Goal: Task Accomplishment & Management: Manage account settings

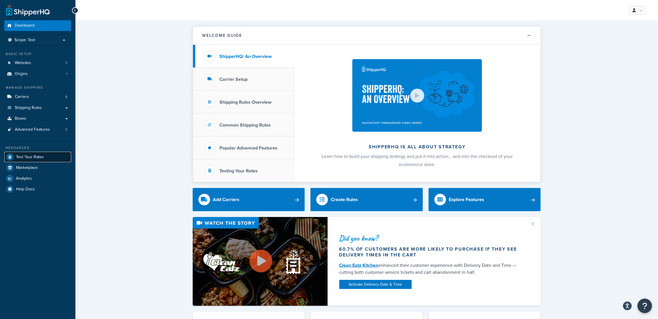
click at [27, 158] on span "Test Your Rates" at bounding box center [30, 157] width 28 height 5
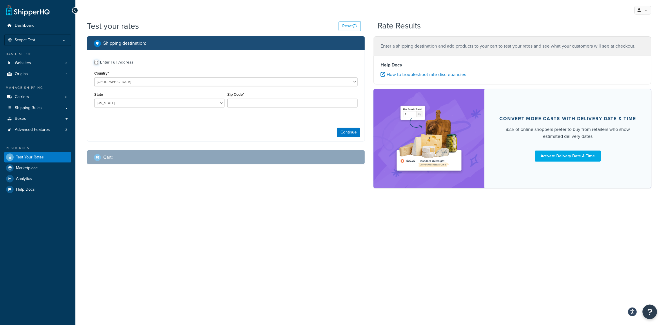
click at [96, 62] on input "Enter Full Address" at bounding box center [96, 62] width 4 height 4
checkbox input "true"
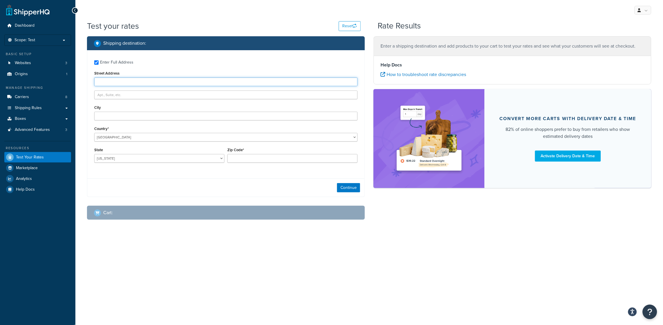
click at [134, 83] on input "Street Address" at bounding box center [225, 81] width 263 height 9
type input "950 Claycraft Rd"
type input "Gahanna"
select select "OH"
type input "43230"
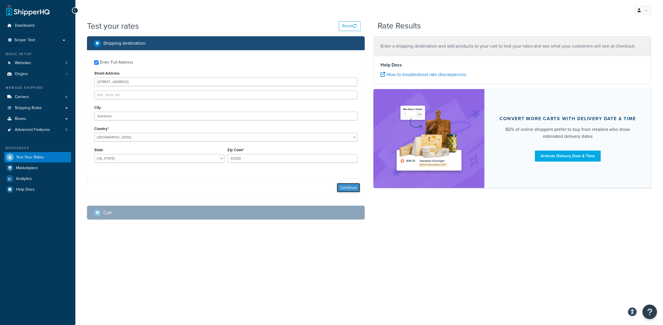
click at [342, 187] on button "Continue" at bounding box center [348, 187] width 23 height 9
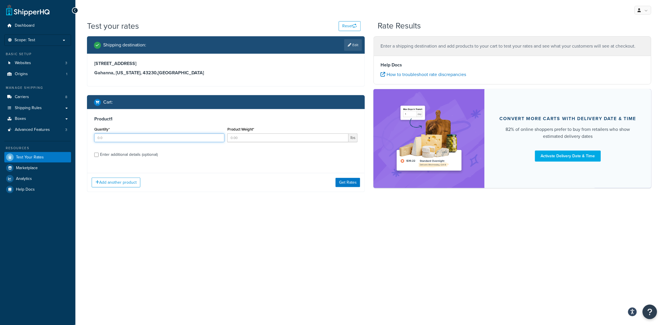
click at [113, 137] on input "Quantity*" at bounding box center [159, 137] width 130 height 9
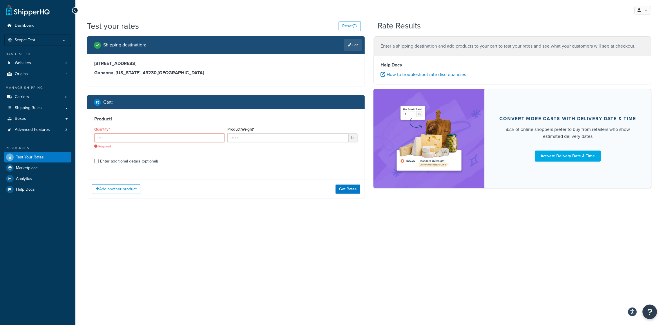
click at [113, 136] on input "Quantity*" at bounding box center [159, 137] width 130 height 9
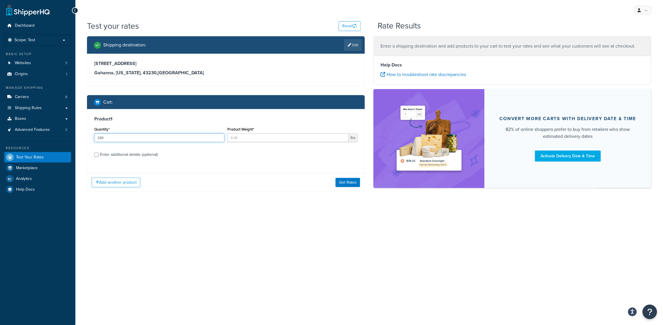
type input "288"
click at [241, 139] on input "Product Weight*" at bounding box center [288, 137] width 121 height 9
click at [241, 138] on input "0.07" at bounding box center [288, 137] width 121 height 9
type input "0.7"
click at [98, 156] on input "Enter additional details (optional)" at bounding box center [96, 155] width 4 height 4
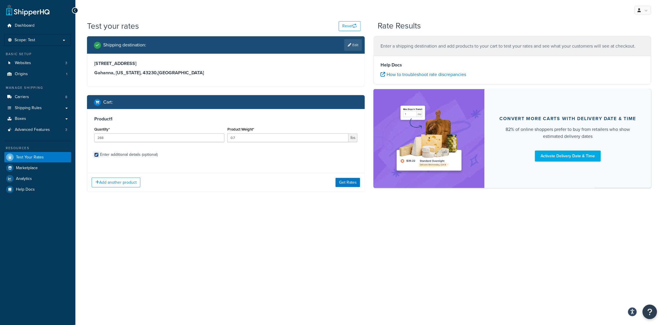
checkbox input "true"
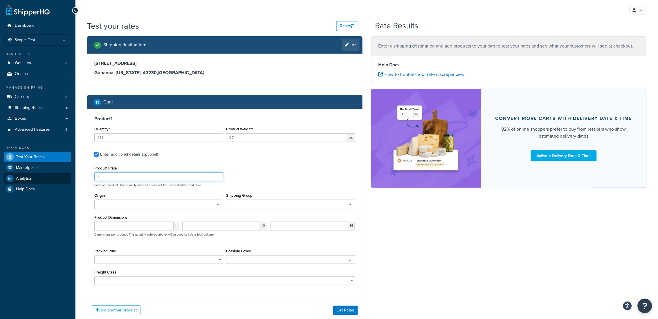
drag, startPoint x: 119, startPoint y: 175, endPoint x: 56, endPoint y: 174, distance: 63.0
click at [56, 174] on div "Dashboard Scope: Test Basic Setup Websites 3 Origins 1 Manage Shipping Carriers…" at bounding box center [329, 179] width 658 height 358
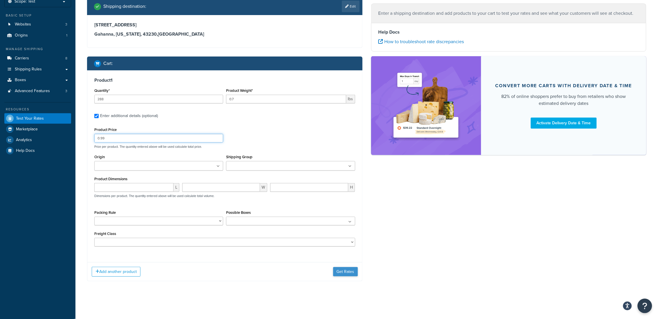
type input "0.99"
click at [344, 268] on button "Get Rates" at bounding box center [345, 272] width 25 height 9
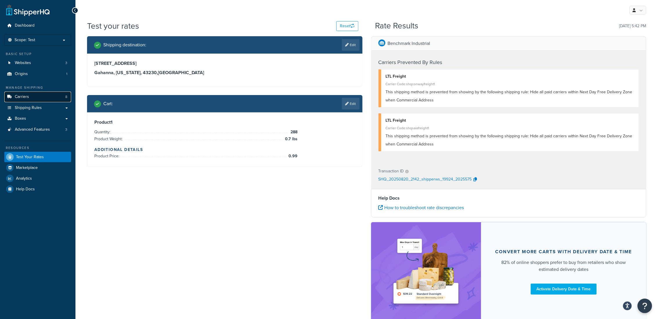
click at [28, 98] on span "Carriers" at bounding box center [22, 97] width 14 height 5
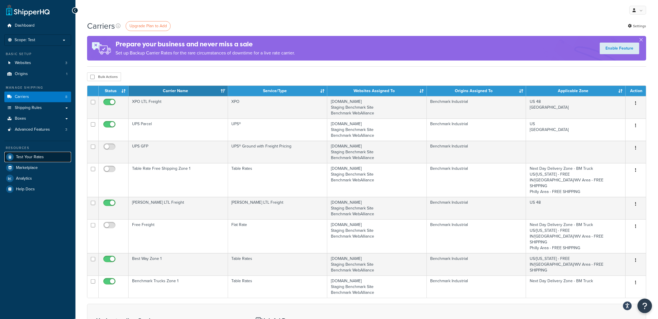
click at [19, 156] on span "Test Your Rates" at bounding box center [30, 157] width 28 height 5
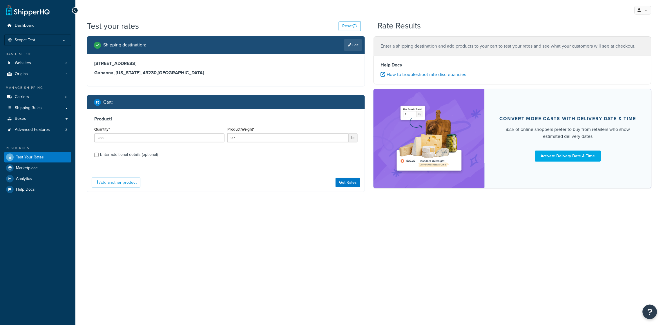
click at [405, 246] on div "My Profile Billing Global Settings Contact Us Logout Test your rates Reset Rate…" at bounding box center [369, 162] width 588 height 325
click at [344, 183] on button "Get Rates" at bounding box center [348, 182] width 25 height 9
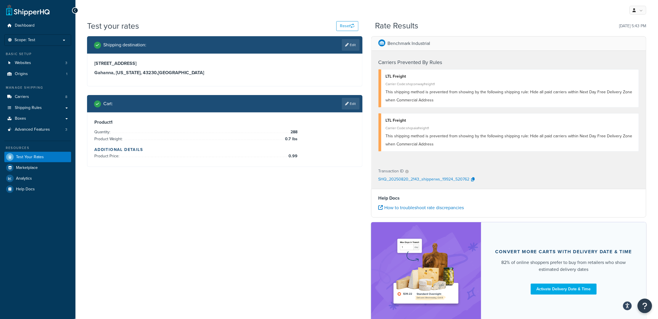
click at [278, 219] on div "Shipping destination : Edit [STREET_ADDRESS][US_STATE] Cart : Edit Product 1 Qu…" at bounding box center [367, 181] width 568 height 291
click at [505, 14] on div "My Profile Billing Global Settings Contact Us Logout" at bounding box center [366, 10] width 582 height 20
click at [24, 98] on span "Carriers" at bounding box center [22, 97] width 14 height 5
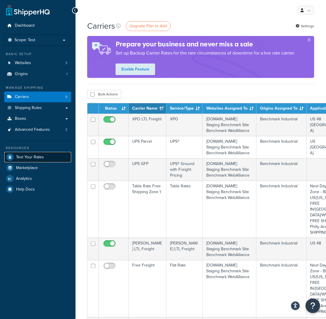
click at [29, 159] on span "Test Your Rates" at bounding box center [30, 157] width 28 height 5
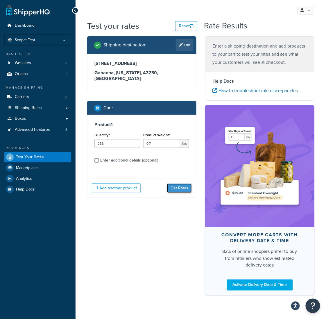
click at [177, 184] on button "Get Rates" at bounding box center [179, 188] width 25 height 9
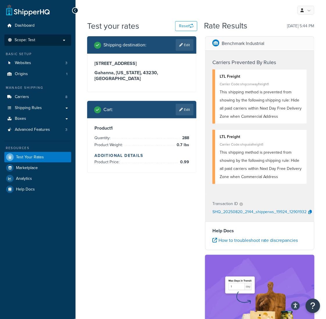
click at [27, 42] on span "Scope: Test" at bounding box center [25, 40] width 21 height 5
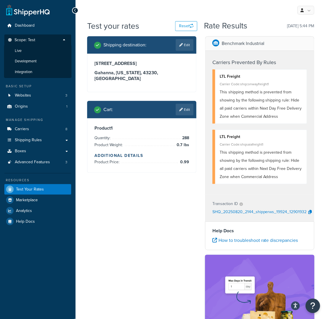
click at [24, 43] on span "Scope: Test" at bounding box center [25, 40] width 21 height 5
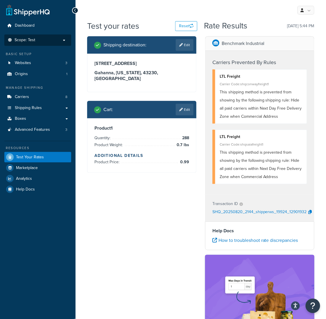
click at [21, 38] on span "Scope: Test" at bounding box center [25, 40] width 21 height 5
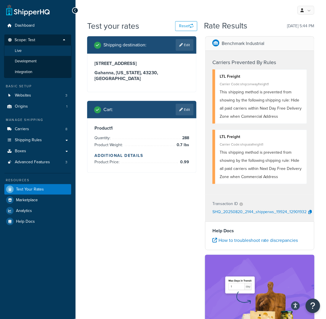
click at [21, 50] on span "Live" at bounding box center [18, 50] width 7 height 5
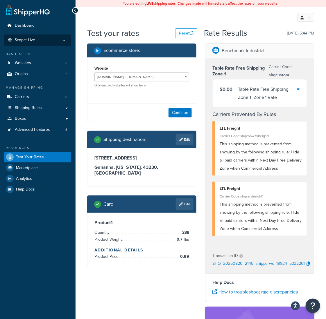
click at [31, 38] on span "Scope: Live" at bounding box center [25, 40] width 21 height 5
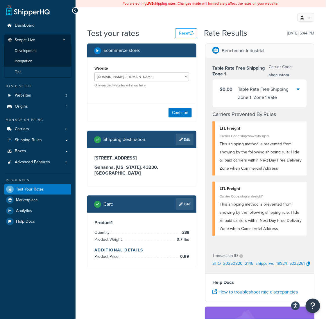
click at [19, 71] on span "Test" at bounding box center [18, 72] width 7 height 5
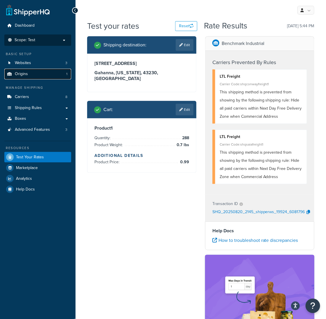
click at [19, 72] on span "Origins" at bounding box center [21, 74] width 13 height 5
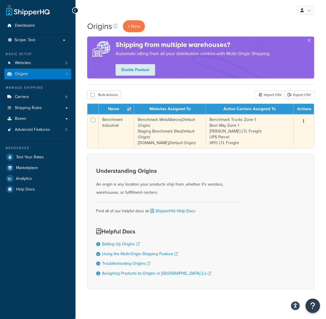
click at [95, 120] on td at bounding box center [92, 131] width 11 height 34
checkbox input "true"
click at [93, 119] on input "checkbox" at bounding box center [93, 120] width 4 height 4
checkbox input "false"
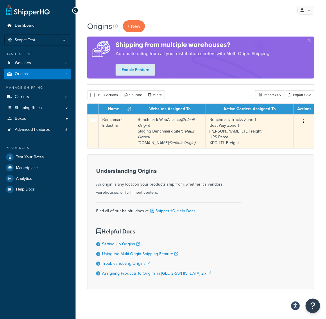
checkbox input "false"
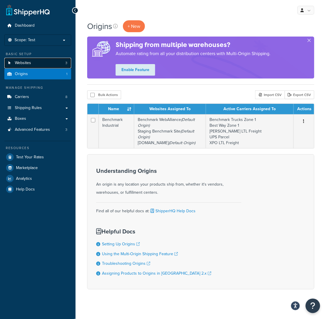
click at [41, 63] on link "Websites 3" at bounding box center [37, 63] width 67 height 11
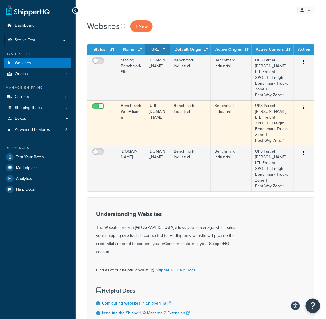
click at [267, 114] on td "UPS Parcel [PERSON_NAME] LTL Freight XPO LTL Freight Benchmark Trucks Zone 1 Be…" at bounding box center [273, 123] width 42 height 46
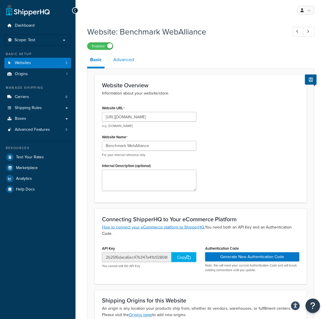
click at [125, 65] on link "Advanced" at bounding box center [123, 60] width 26 height 14
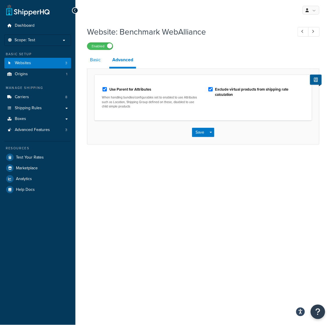
click at [95, 59] on link "Basic" at bounding box center [95, 60] width 17 height 14
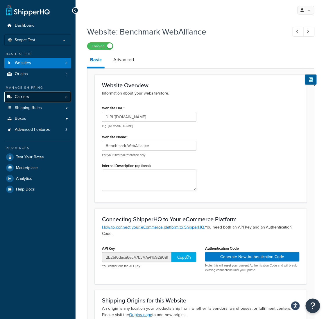
click at [26, 93] on link "Carriers 8" at bounding box center [37, 97] width 67 height 11
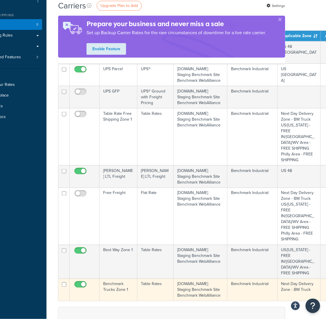
scroll to position [73, 41]
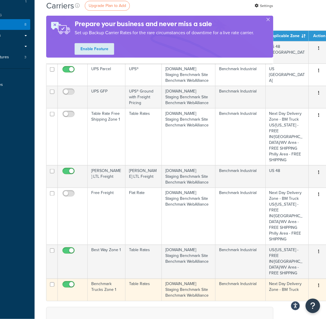
click at [231, 279] on td "Benchmark Industrial" at bounding box center [240, 290] width 50 height 22
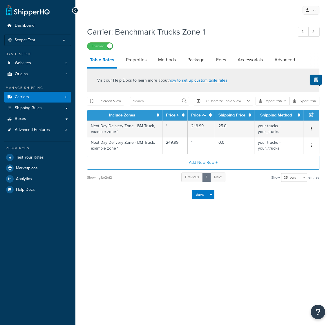
select select "25"
click at [133, 62] on link "Properties" at bounding box center [136, 60] width 26 height 14
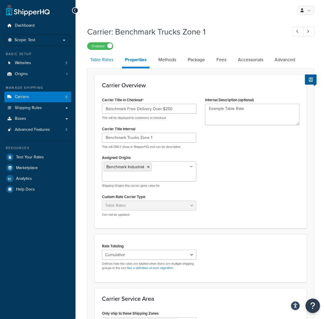
click at [111, 65] on link "Table Rates" at bounding box center [101, 60] width 29 height 14
select select "25"
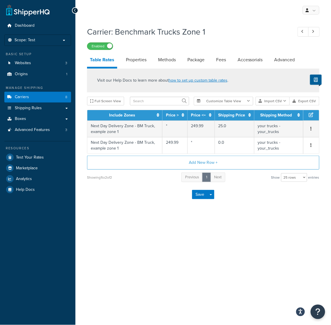
click at [153, 213] on div "Carrier: Benchmark Trucks Zone 1 Enabled Table Rates Properties Methods Package…" at bounding box center [203, 122] width 256 height 198
click at [169, 58] on link "Methods" at bounding box center [167, 60] width 24 height 14
select select "25"
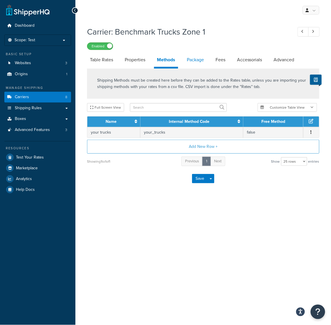
click at [197, 59] on link "Package" at bounding box center [195, 60] width 23 height 14
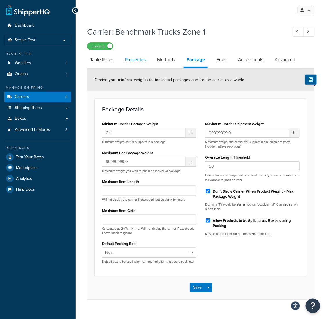
click at [138, 61] on link "Properties" at bounding box center [135, 60] width 26 height 14
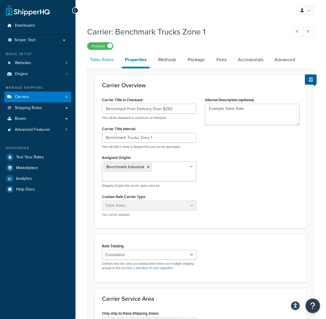
click at [95, 62] on link "Table Rates" at bounding box center [101, 60] width 29 height 14
select select "25"
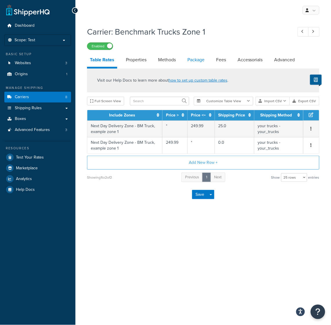
click at [197, 60] on link "Package" at bounding box center [196, 60] width 23 height 14
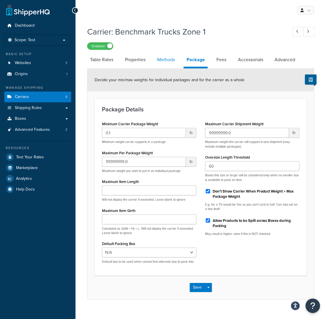
click at [171, 61] on link "Methods" at bounding box center [166, 60] width 24 height 14
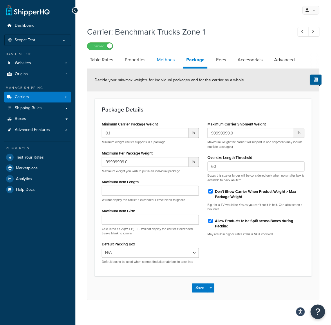
select select "25"
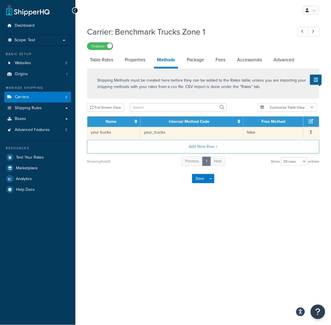
click at [274, 135] on td "false" at bounding box center [273, 132] width 60 height 11
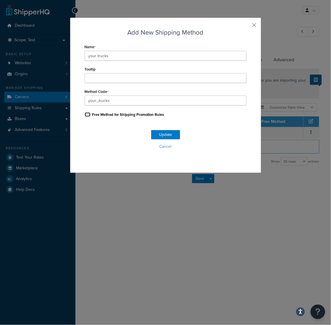
click at [85, 115] on input "Free Method for Shipping Promotion Rules" at bounding box center [88, 114] width 6 height 4
checkbox input "true"
click at [164, 134] on button "Update" at bounding box center [165, 134] width 29 height 9
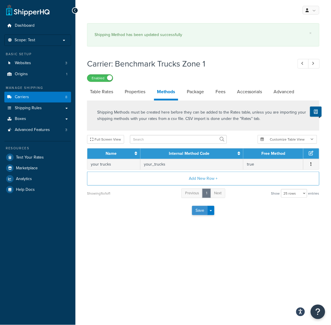
click at [203, 213] on button "Save" at bounding box center [200, 210] width 16 height 9
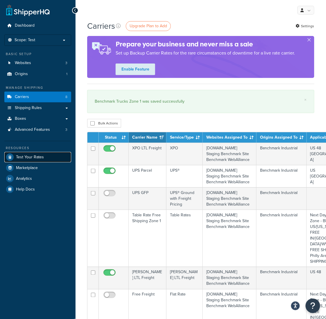
click at [20, 159] on span "Test Your Rates" at bounding box center [30, 157] width 28 height 5
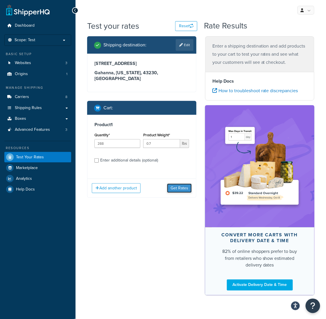
click at [186, 184] on button "Get Rates" at bounding box center [179, 188] width 25 height 9
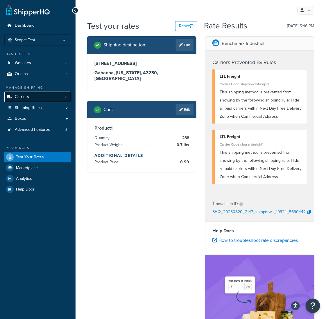
click at [38, 96] on link "Carriers 8" at bounding box center [37, 97] width 67 height 11
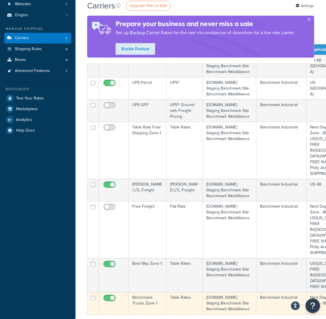
scroll to position [109, 0]
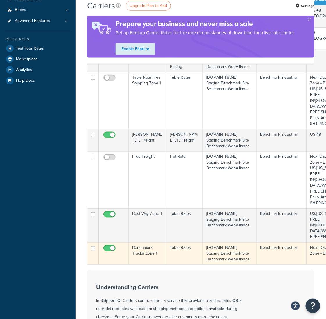
click at [182, 243] on td "Table Rates" at bounding box center [184, 254] width 36 height 22
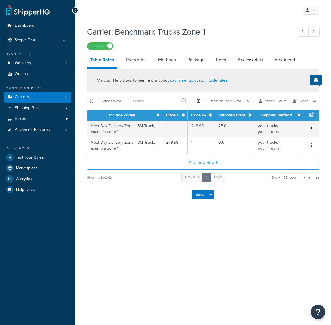
select select "25"
click at [168, 61] on link "Methods" at bounding box center [167, 60] width 24 height 14
select select "25"
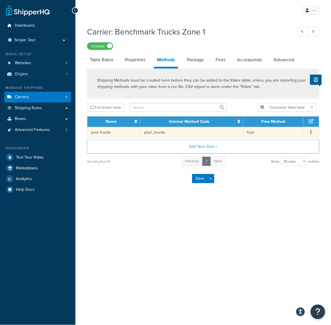
click at [266, 132] on td "true" at bounding box center [273, 132] width 60 height 11
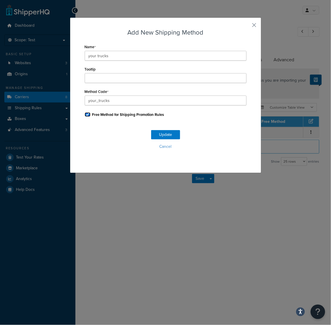
click at [85, 115] on input "Free Method for Shipping Promotion Rules" at bounding box center [88, 114] width 6 height 4
checkbox input "false"
click at [162, 135] on button "Update" at bounding box center [165, 134] width 29 height 9
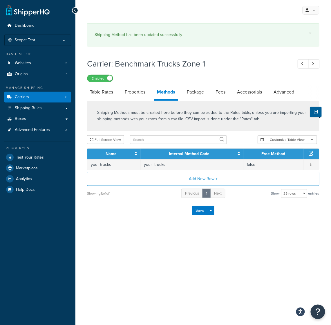
click at [171, 223] on div "My Profile Billing Global Settings Contact Us Logout × Shipping Method has been…" at bounding box center [203, 162] width 256 height 325
click at [286, 89] on link "Advanced" at bounding box center [284, 92] width 26 height 14
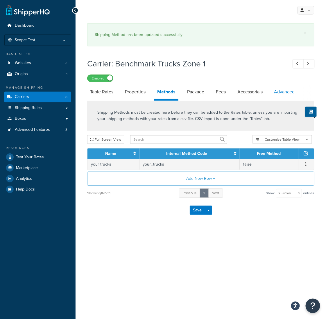
select select "false"
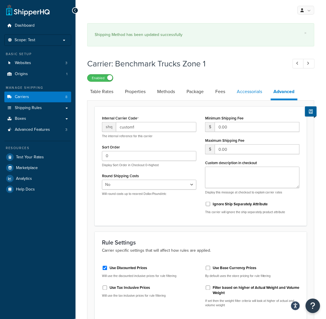
click at [247, 91] on link "Accessorials" at bounding box center [249, 92] width 31 height 14
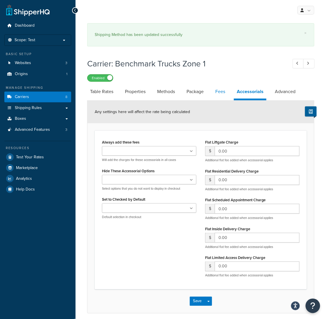
click at [218, 91] on link "Fees" at bounding box center [220, 92] width 16 height 14
select select "AFTER"
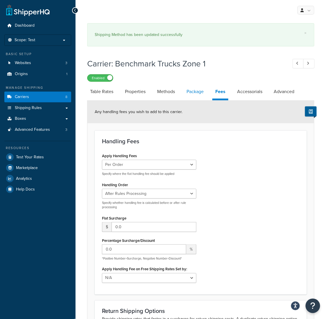
click at [189, 91] on link "Package" at bounding box center [194, 92] width 23 height 14
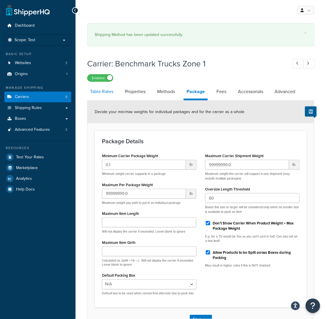
click at [104, 91] on link "Table Rates" at bounding box center [101, 92] width 29 height 14
select select "25"
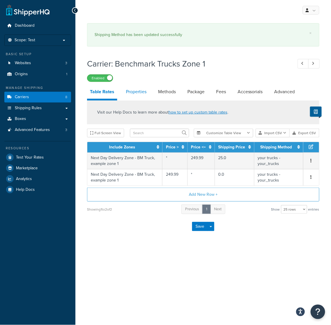
click at [130, 93] on link "Properties" at bounding box center [136, 92] width 26 height 14
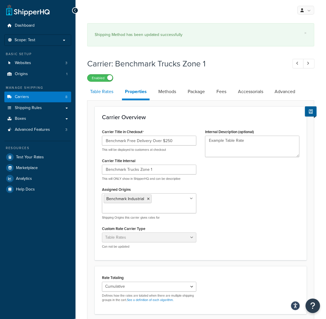
click at [96, 93] on link "Table Rates" at bounding box center [101, 92] width 29 height 14
select select "25"
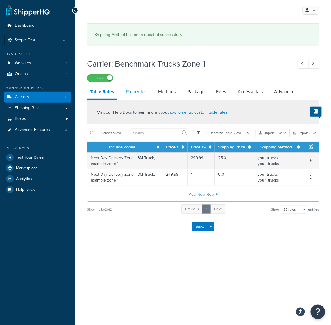
click at [138, 93] on link "Properties" at bounding box center [136, 92] width 26 height 14
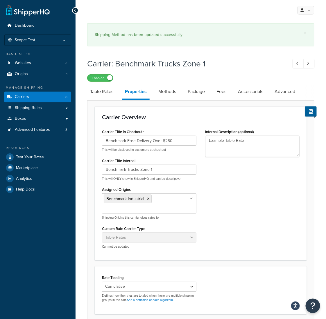
click at [86, 93] on div "× Shipping Method has been updated successfully Carrier: Benchmark Trucks Zone …" at bounding box center [200, 227] width 250 height 415
click at [103, 92] on link "Table Rates" at bounding box center [101, 92] width 29 height 14
select select "25"
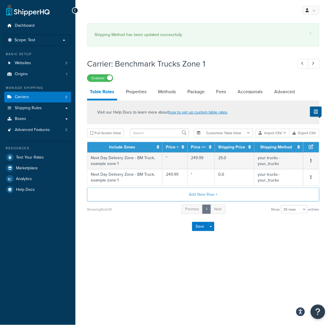
click at [267, 62] on h1 "Carrier: Benchmark Trucks Zone 1" at bounding box center [187, 63] width 200 height 11
click at [261, 259] on div "My Profile Billing Global Settings Contact Us Logout × Shipping Method has been…" at bounding box center [203, 162] width 256 height 325
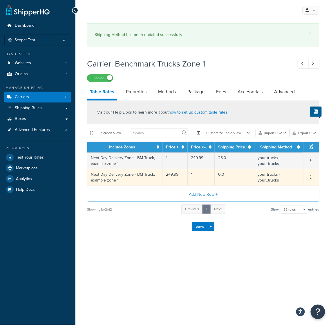
click at [311, 178] on icon "button" at bounding box center [311, 177] width 1 height 4
click at [279, 166] on div "Edit" at bounding box center [281, 167] width 41 height 12
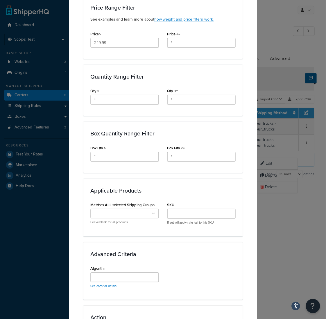
scroll to position [308, 0]
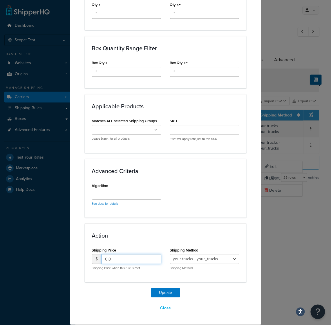
click at [128, 259] on input "0.0" at bounding box center [132, 259] width 60 height 10
drag, startPoint x: 117, startPoint y: 259, endPoint x: 97, endPoint y: 259, distance: 19.4
click at [97, 259] on div "$ 0.0" at bounding box center [126, 259] width 69 height 10
type input "0.00"
click at [211, 258] on select "your trucks - your_trucks" at bounding box center [204, 259] width 69 height 10
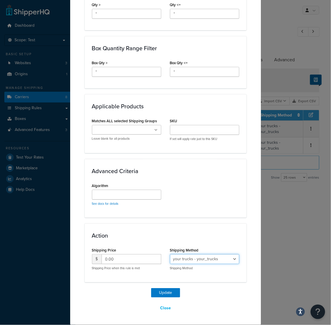
drag, startPoint x: 215, startPoint y: 258, endPoint x: 212, endPoint y: 263, distance: 5.5
click at [215, 258] on select "your trucks - your_trucks" at bounding box center [204, 259] width 69 height 10
click at [160, 292] on button "Update" at bounding box center [165, 292] width 29 height 9
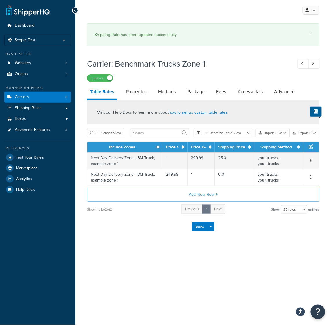
click at [155, 257] on div "My Profile Billing Global Settings Contact Us Logout × Shipping Rate has been u…" at bounding box center [203, 162] width 256 height 325
click at [157, 268] on div "My Profile Billing Global Settings Contact Us Logout × Shipping Rate has been u…" at bounding box center [203, 162] width 256 height 325
click at [133, 91] on link "Properties" at bounding box center [136, 92] width 26 height 14
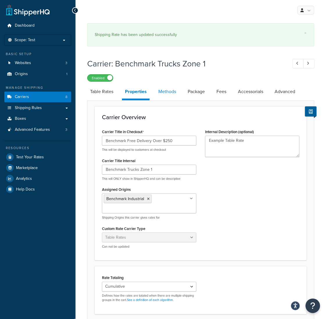
click at [171, 91] on link "Methods" at bounding box center [167, 92] width 24 height 14
select select "25"
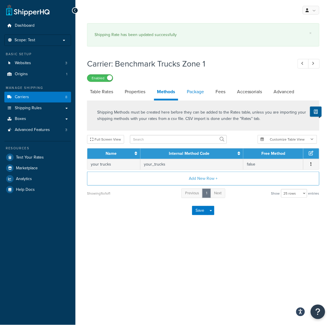
click at [199, 90] on link "Package" at bounding box center [195, 92] width 23 height 14
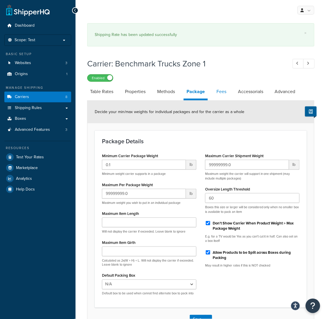
click at [223, 94] on link "Fees" at bounding box center [221, 92] width 16 height 14
select select "AFTER"
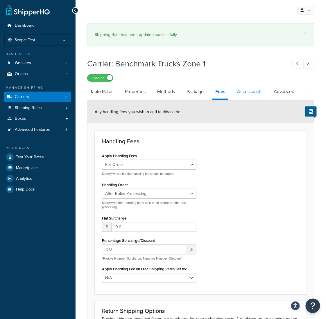
click at [247, 96] on link "Accessorials" at bounding box center [249, 92] width 31 height 14
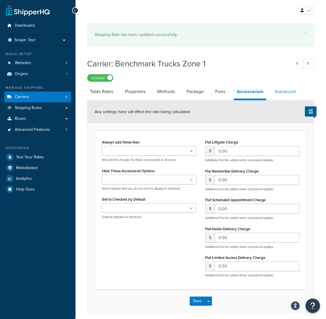
click at [294, 93] on link "Advanced" at bounding box center [285, 92] width 26 height 14
select select "false"
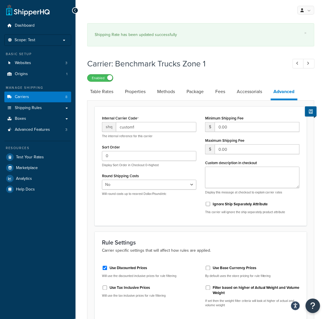
click at [157, 221] on div "Internal Carrier Code shq custom1 The internal reference for this carrier Sort …" at bounding box center [201, 166] width 212 height 120
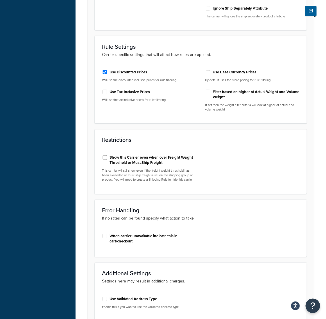
scroll to position [252, 0]
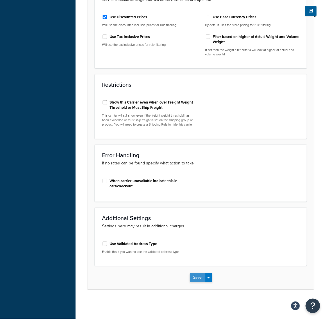
click at [201, 275] on button "Save" at bounding box center [197, 277] width 16 height 9
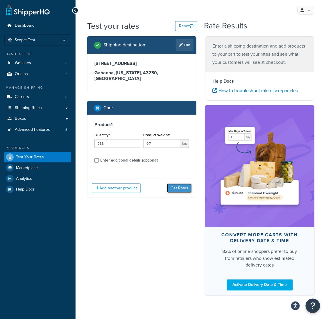
click at [186, 184] on button "Get Rates" at bounding box center [179, 188] width 25 height 9
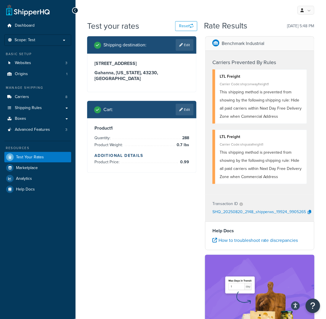
click at [176, 196] on div "Shipping destination : Edit 950 Claycraft Rd Gahanna, Ohio, 43230 , United Stat…" at bounding box center [201, 243] width 236 height 415
click at [262, 212] on p "SHQ_20250820_2148_shipperws_19924_9905265" at bounding box center [259, 212] width 94 height 9
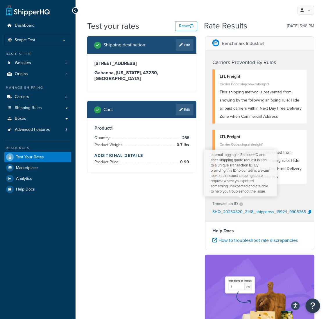
click at [241, 203] on icon at bounding box center [240, 204] width 3 height 3
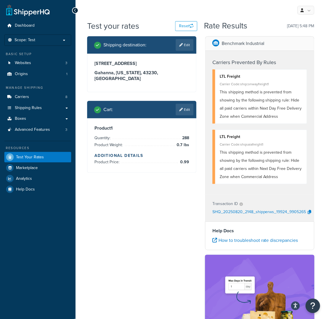
click at [158, 219] on div "Shipping destination : Edit 950 Claycraft Rd Gahanna, Ohio, 43230 , United Stat…" at bounding box center [201, 243] width 236 height 415
click at [22, 95] on span "Carriers" at bounding box center [22, 97] width 14 height 5
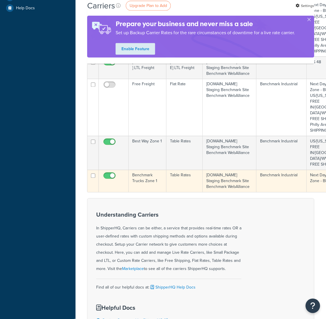
scroll to position [181, 0]
click at [157, 170] on td "Benchmark Trucks Zone 1" at bounding box center [148, 181] width 38 height 22
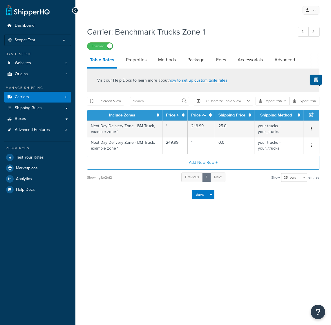
select select "25"
click at [198, 255] on div "My Profile Billing Global Settings Contact Us Logout Carrier: Benchmark Trucks …" at bounding box center [203, 162] width 256 height 325
click at [222, 259] on div "My Profile Billing Global Settings Contact Us Logout Carrier: Benchmark Trucks …" at bounding box center [203, 162] width 256 height 325
click at [144, 210] on div "Carrier: Benchmark Trucks Zone 1 Enabled Table Rates Properties Methods Package…" at bounding box center [203, 122] width 256 height 198
click at [241, 255] on div "My Profile Billing Global Settings Contact Us Logout Carrier: Benchmark Trucks …" at bounding box center [203, 162] width 256 height 325
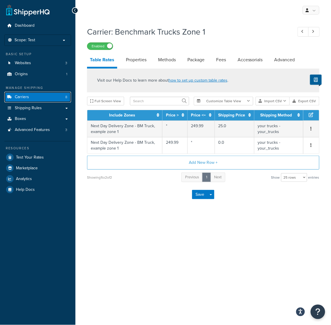
click at [26, 95] on span "Carriers" at bounding box center [22, 97] width 14 height 5
